Goal: Use online tool/utility: Utilize a website feature to perform a specific function

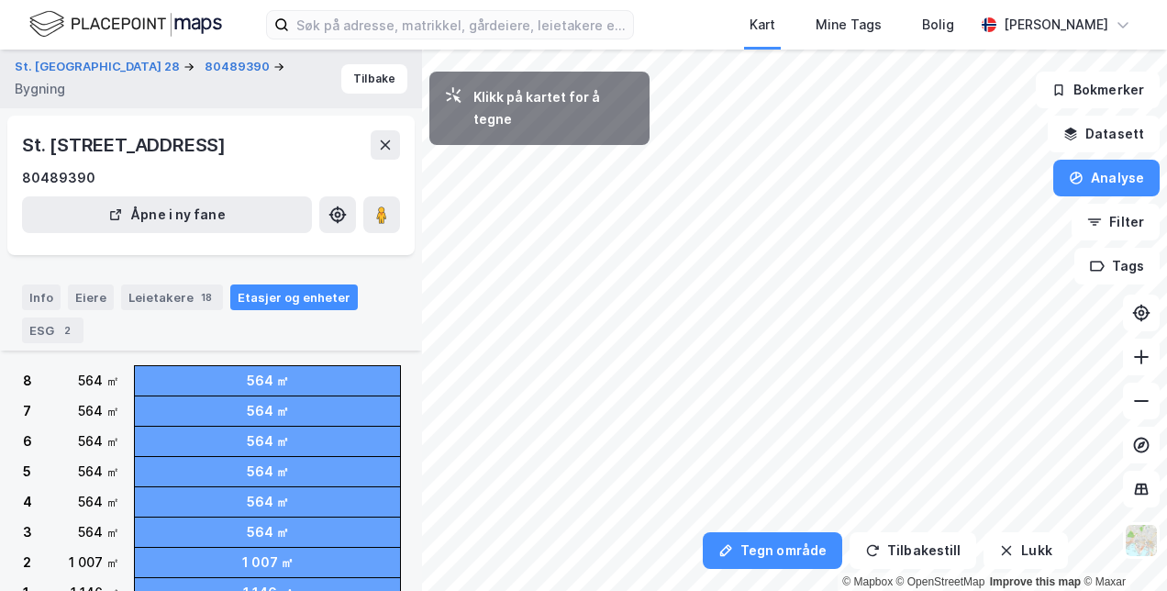
scroll to position [182, 0]
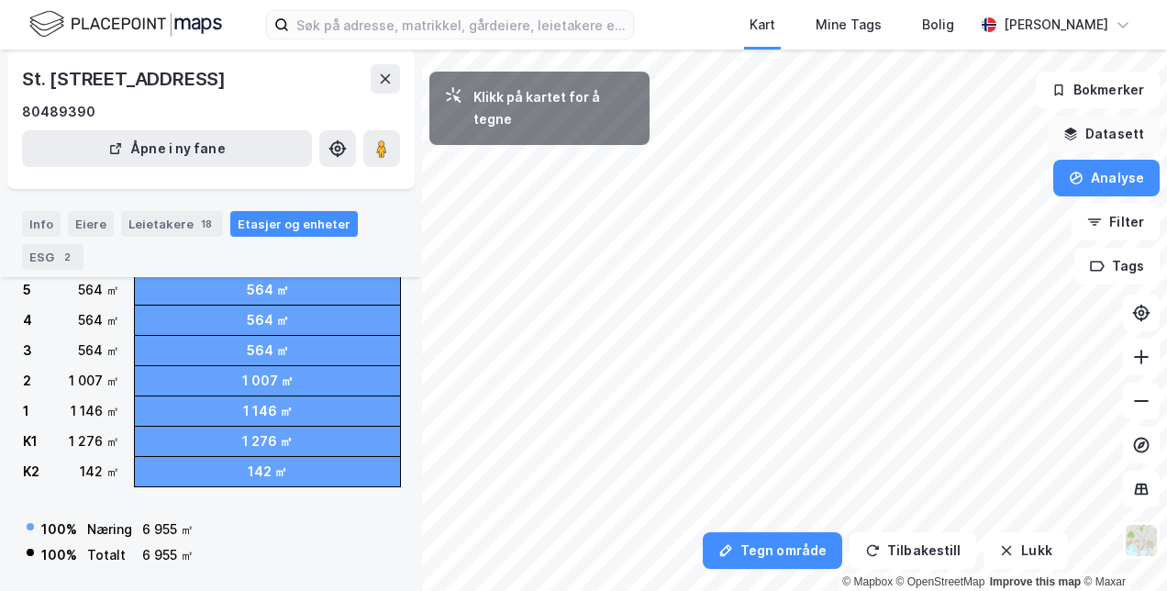
click at [1112, 128] on button "Datasett" at bounding box center [1104, 134] width 112 height 37
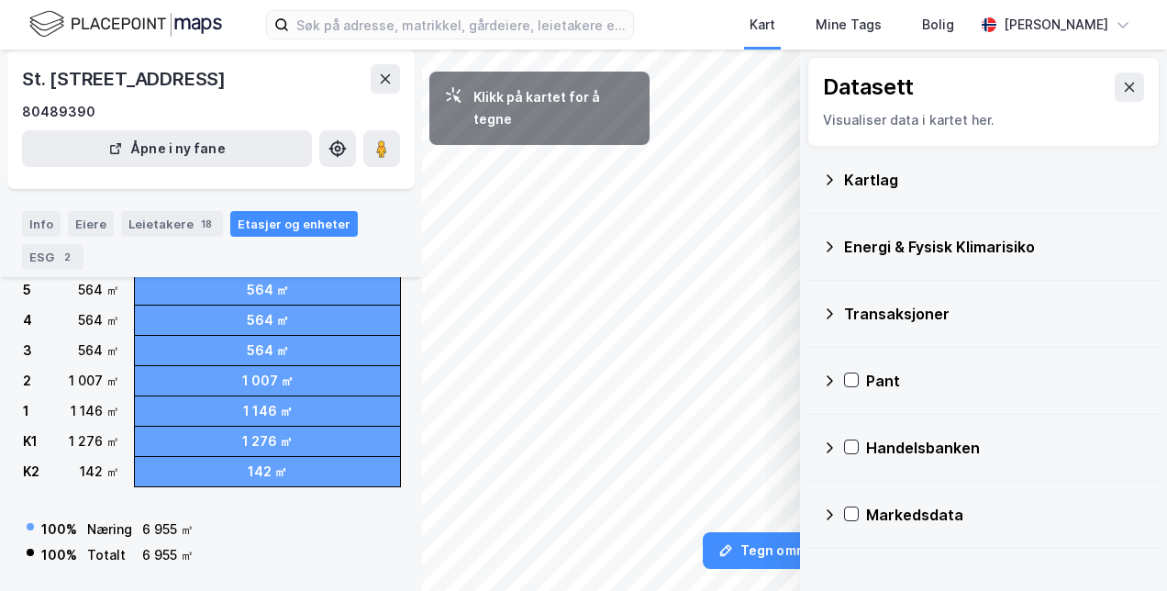
click at [896, 173] on div "Kartlag" at bounding box center [994, 180] width 301 height 22
click at [893, 178] on div "Kartlag" at bounding box center [994, 180] width 301 height 22
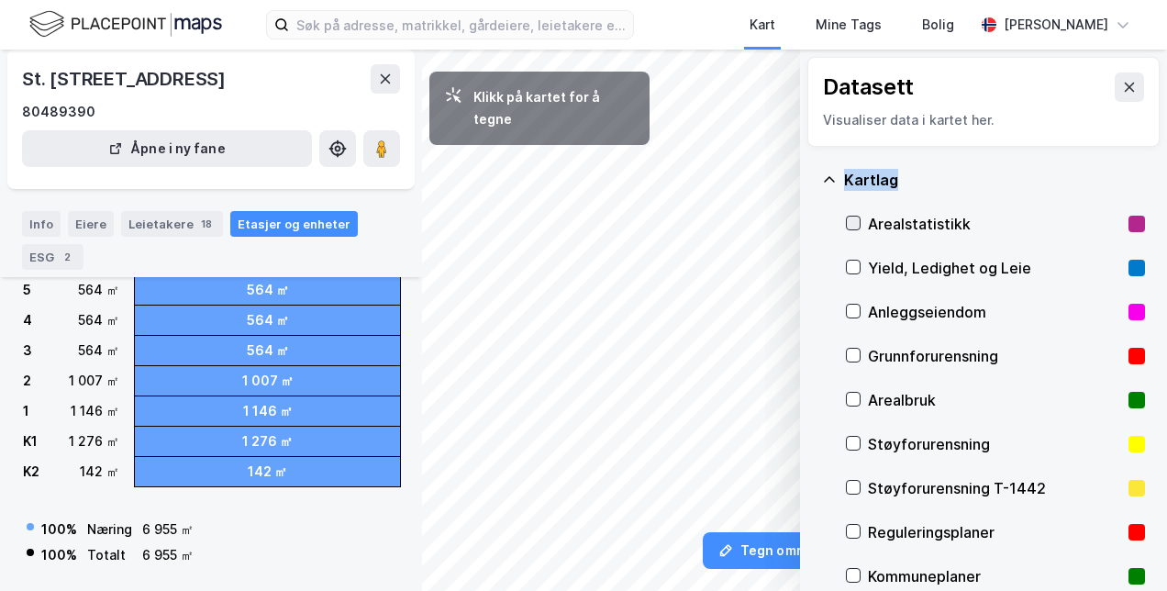
click at [857, 222] on icon at bounding box center [853, 222] width 13 height 13
click at [1115, 97] on button at bounding box center [1129, 86] width 29 height 29
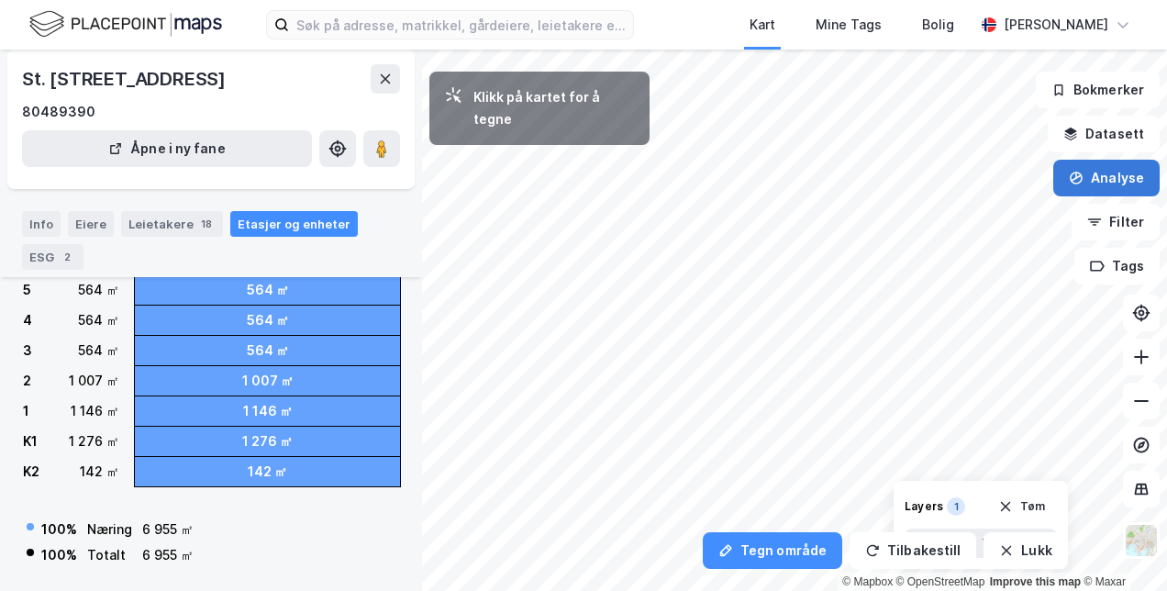
click at [1126, 172] on button "Analyse" at bounding box center [1106, 178] width 106 height 37
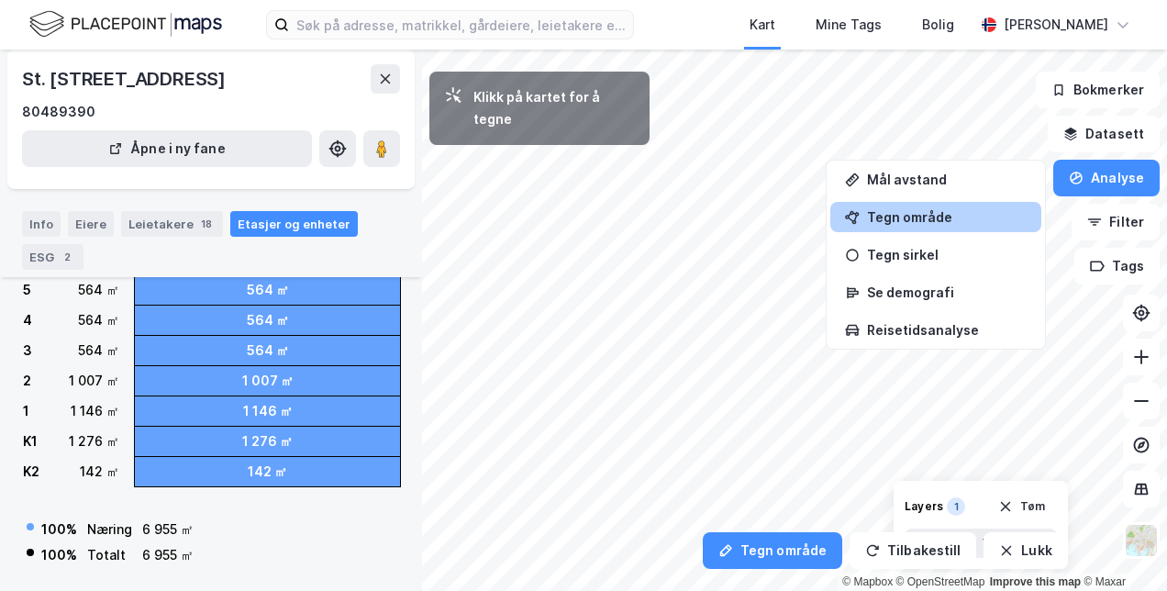
click at [945, 215] on div "Tegn område" at bounding box center [947, 217] width 160 height 16
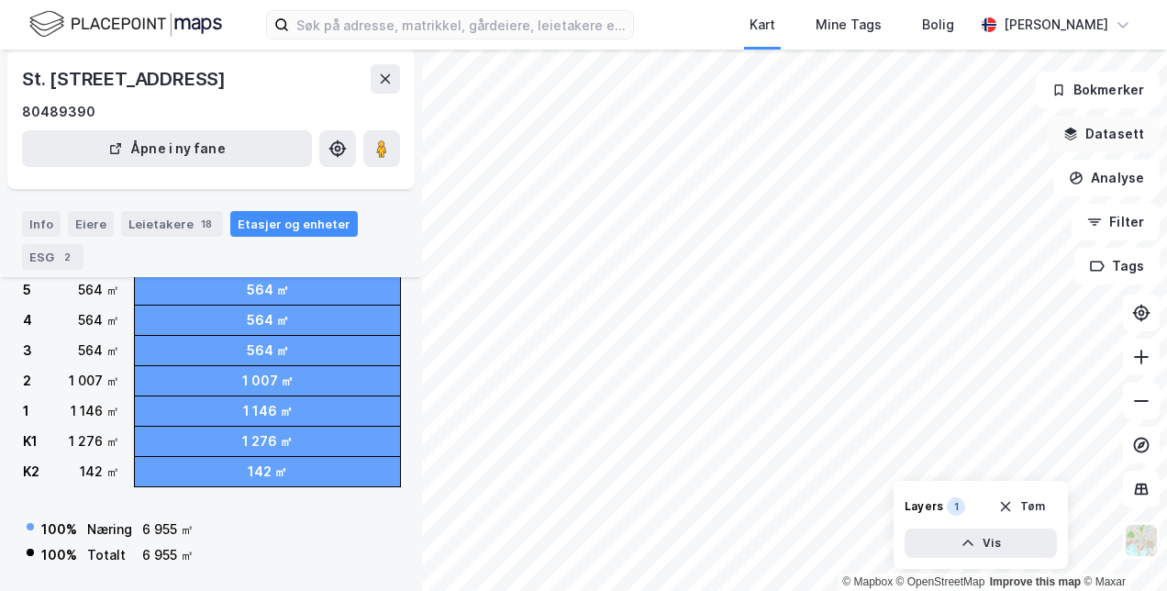
click at [1122, 137] on button "Datasett" at bounding box center [1104, 134] width 112 height 37
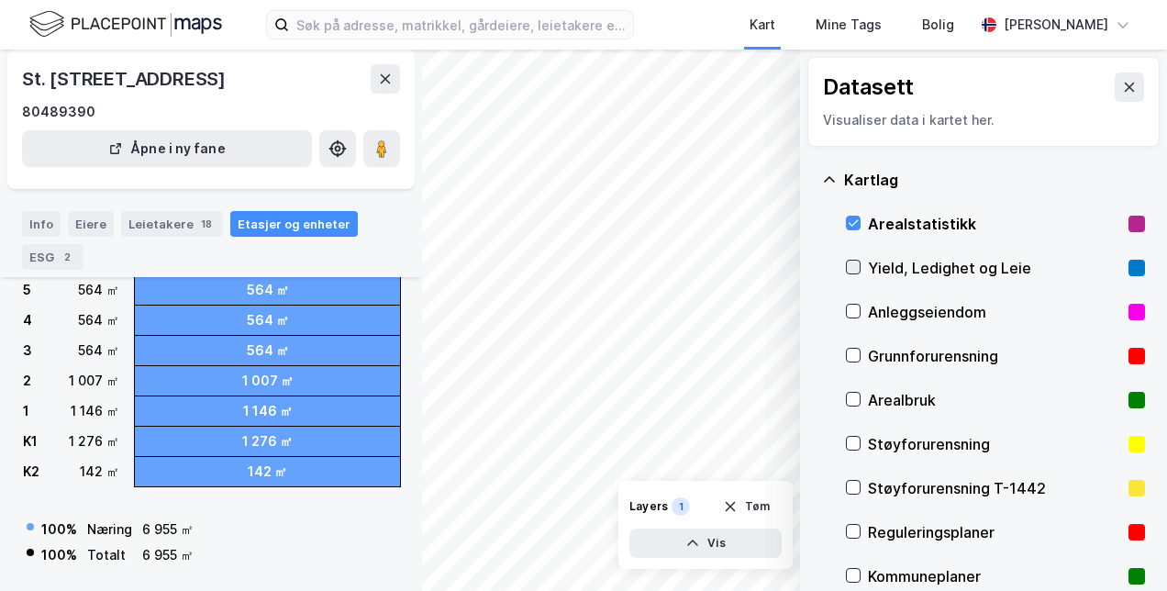
click at [857, 261] on icon at bounding box center [853, 267] width 13 height 13
click at [1128, 83] on button at bounding box center [1129, 86] width 29 height 29
